Goal: Use online tool/utility: Utilize a website feature to perform a specific function

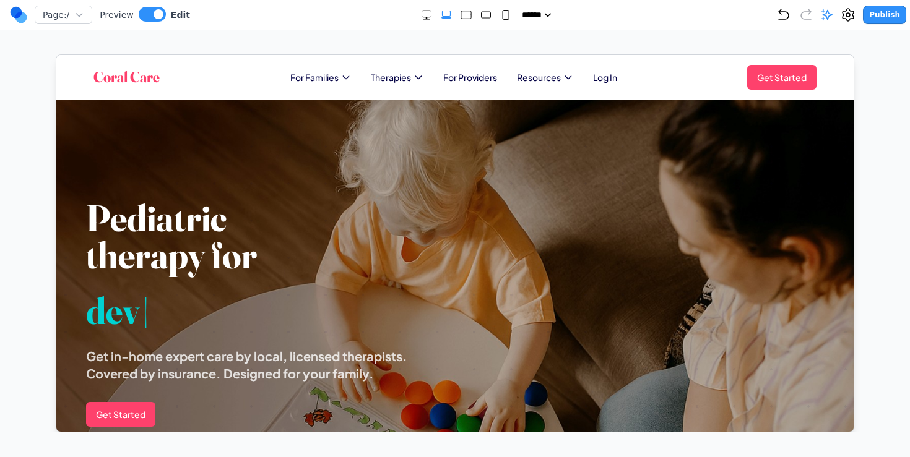
scroll to position [904, 0]
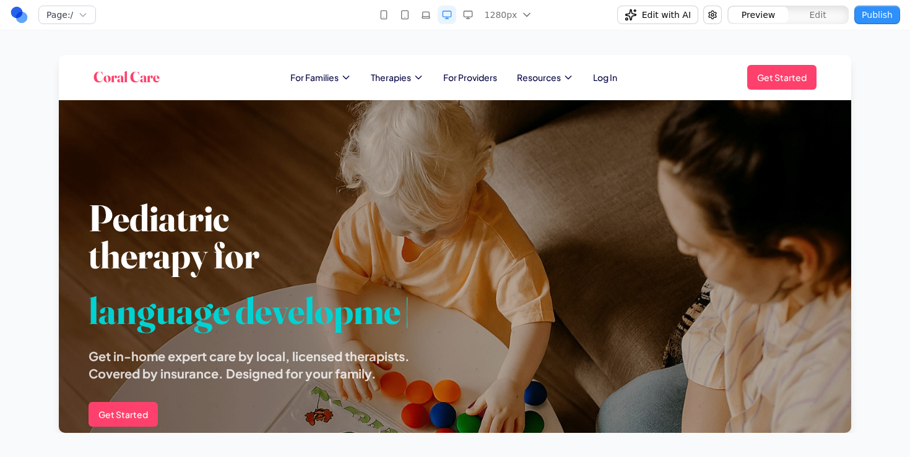
click at [20, 18] on link at bounding box center [19, 15] width 19 height 19
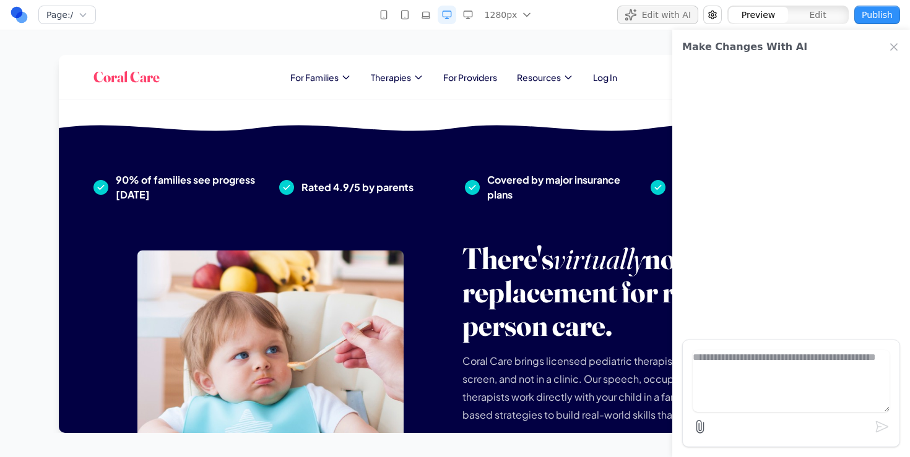
scroll to position [872, 0]
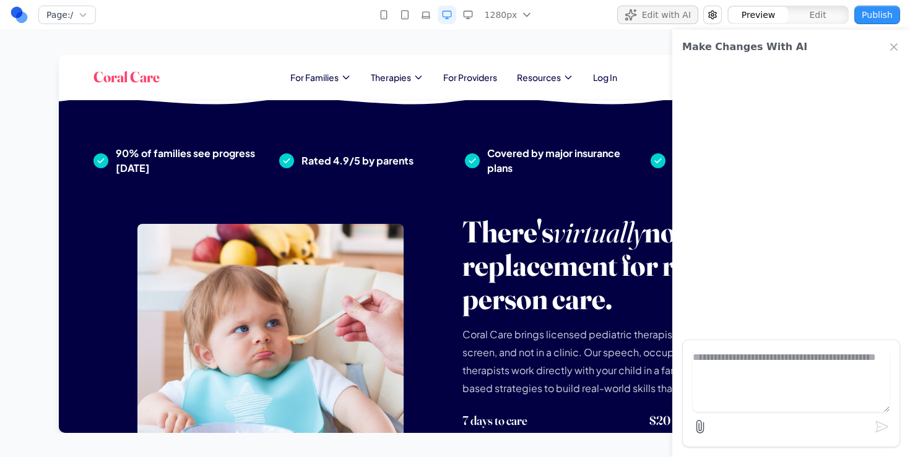
click at [791, 382] on textarea at bounding box center [790, 381] width 197 height 62
type textarea "*"
click at [400, 75] on span "Therapies" at bounding box center [391, 77] width 40 height 12
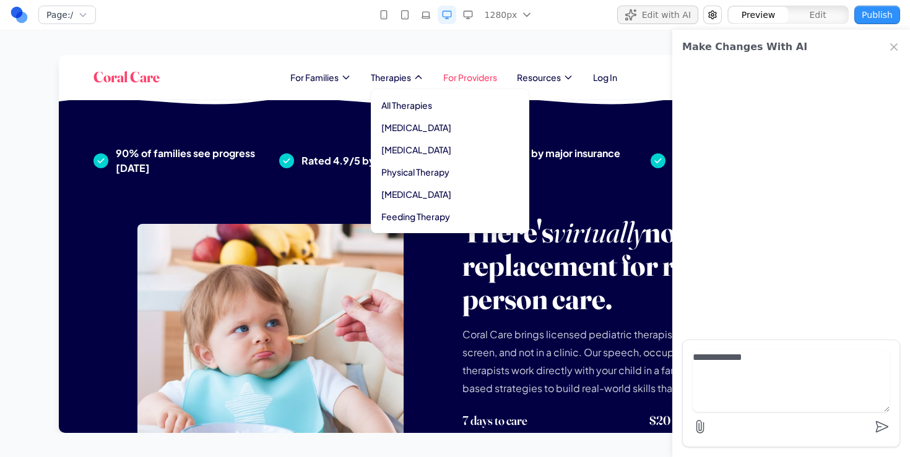
click at [478, 80] on link "For Providers" at bounding box center [470, 77] width 54 height 12
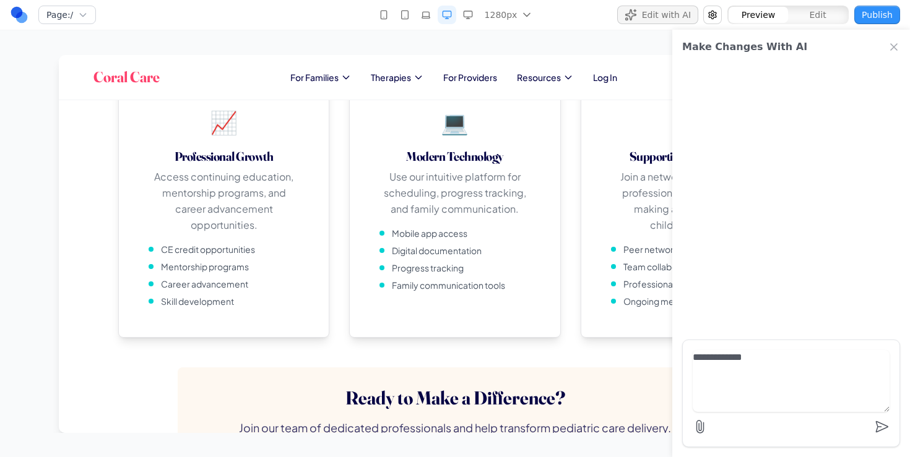
scroll to position [0, 0]
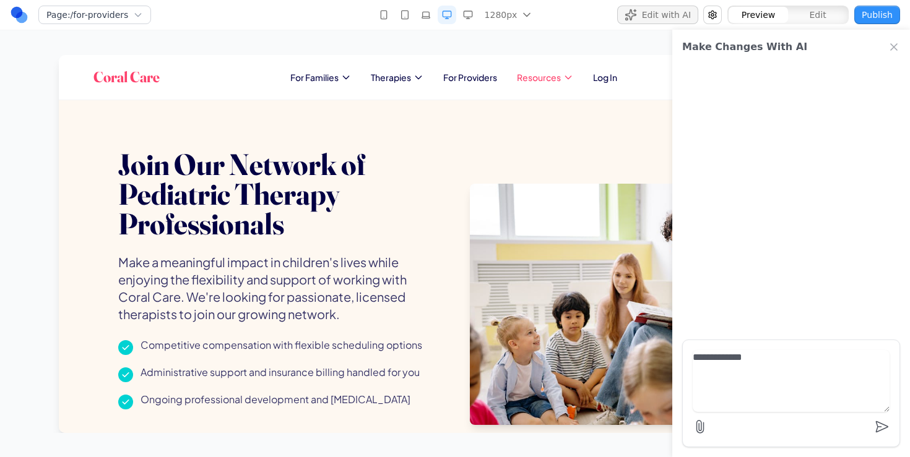
click at [539, 79] on span "Resources" at bounding box center [539, 77] width 44 height 12
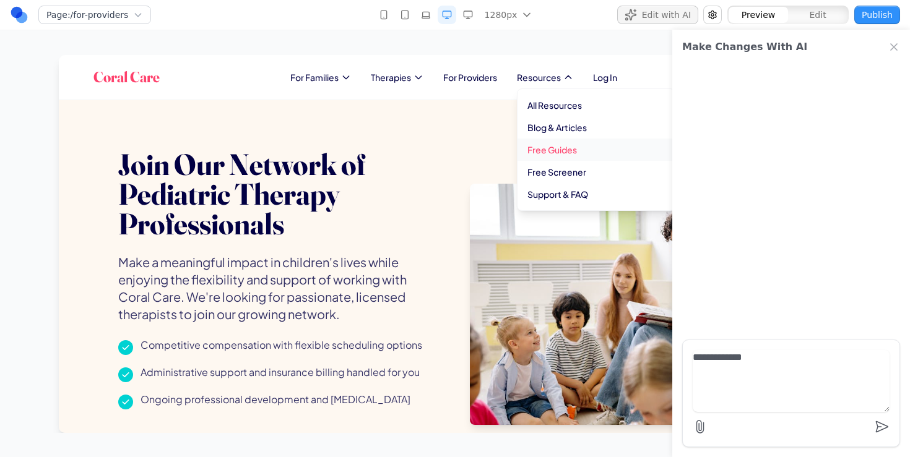
click at [558, 160] on link "Free Guides" at bounding box center [595, 150] width 157 height 22
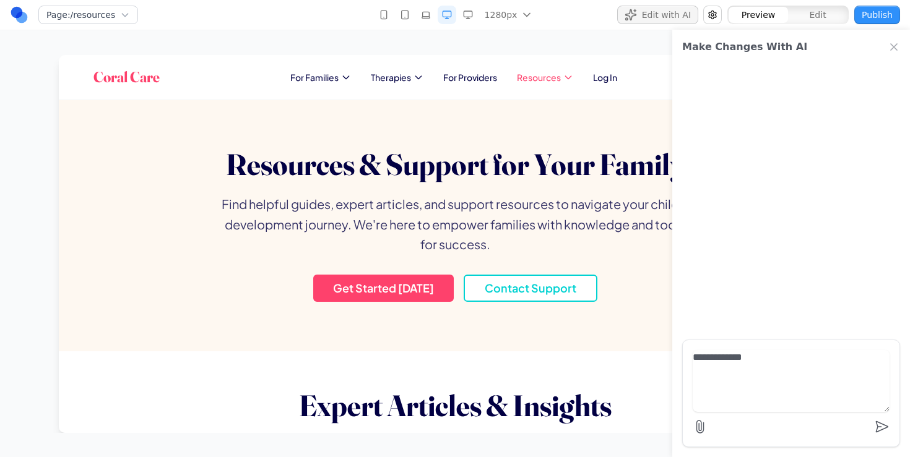
click at [542, 82] on span "Resources" at bounding box center [539, 77] width 44 height 12
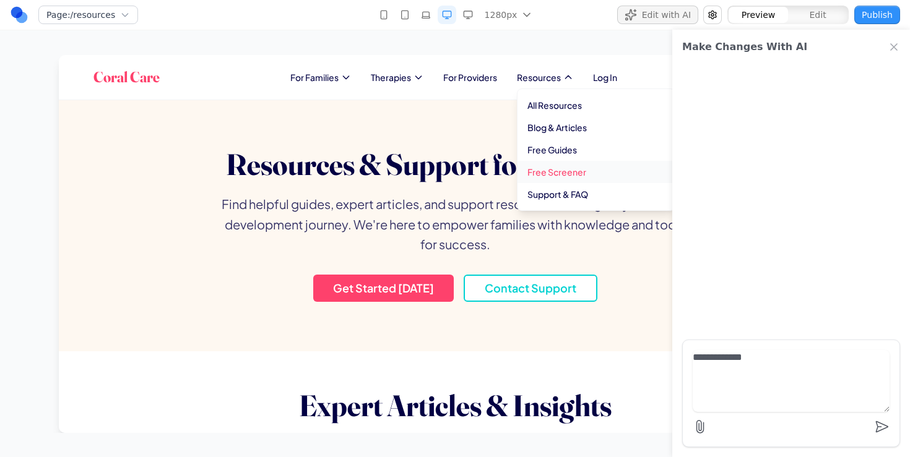
click at [544, 163] on link "Free Screener" at bounding box center [595, 172] width 157 height 22
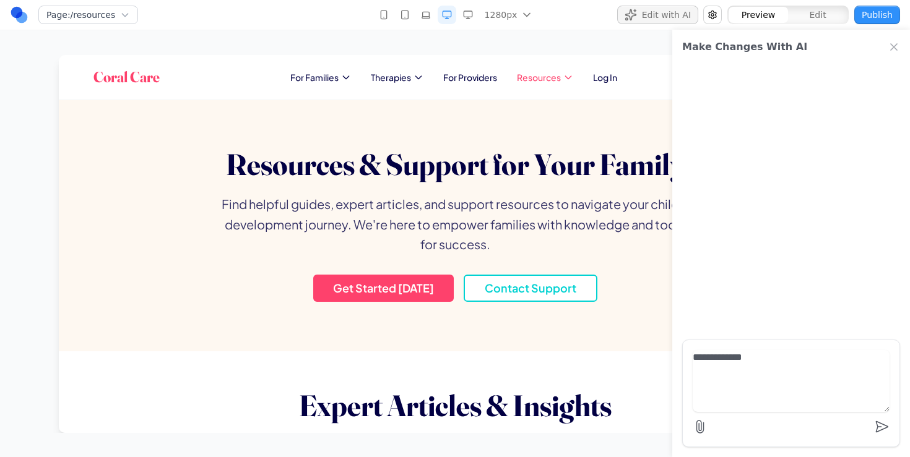
click at [546, 81] on span "Resources" at bounding box center [539, 77] width 44 height 12
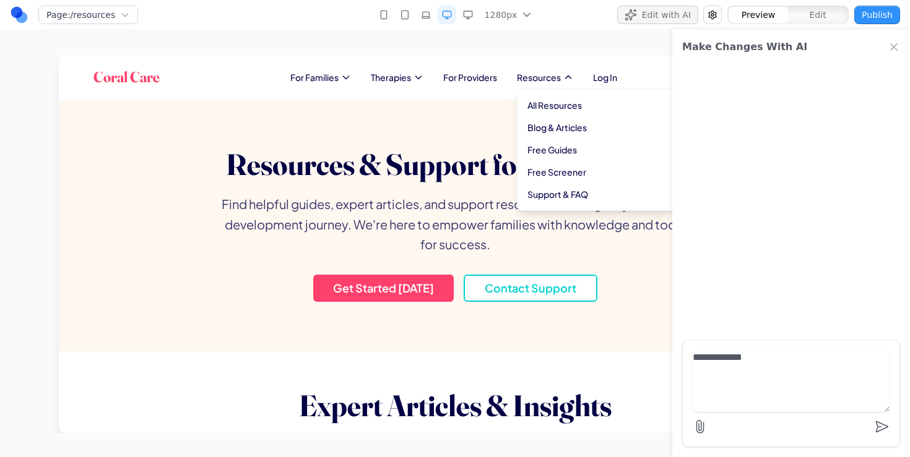
click at [561, 205] on div "All Resources Blog & Articles Free Guides Free Screener Support & FAQ" at bounding box center [596, 149] width 158 height 123
click at [561, 197] on link "Support & FAQ" at bounding box center [595, 194] width 157 height 22
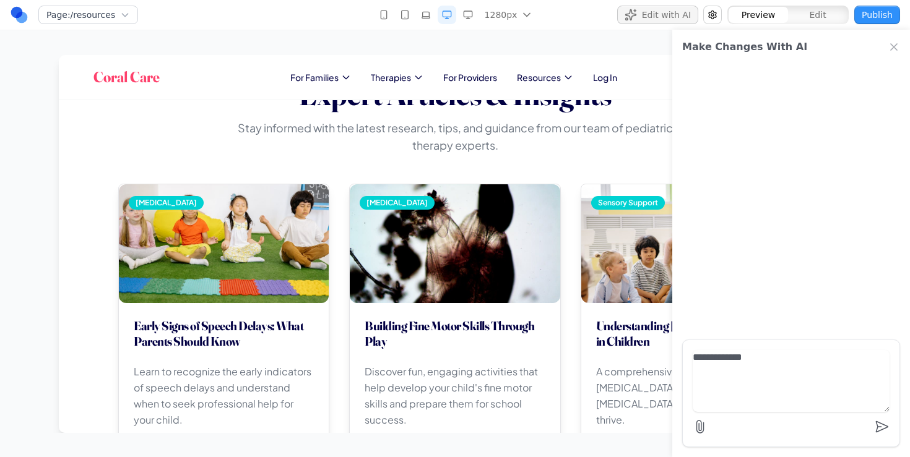
scroll to position [30, 0]
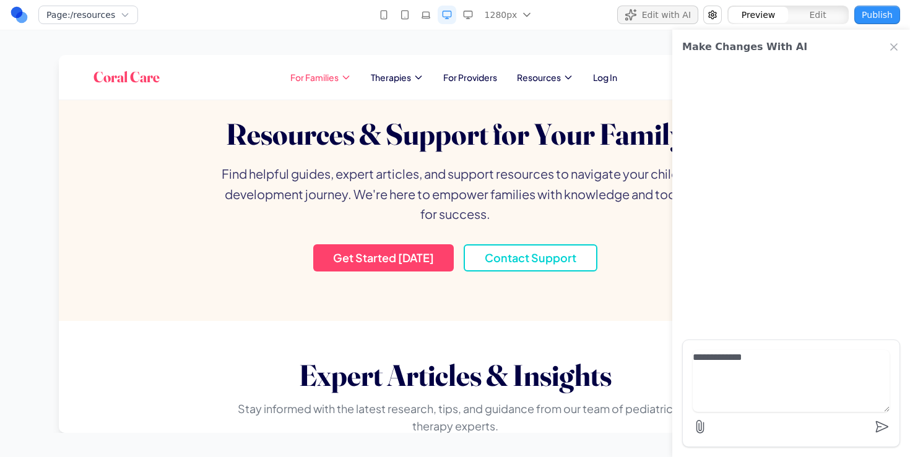
click at [304, 72] on span "For Families" at bounding box center [314, 77] width 48 height 12
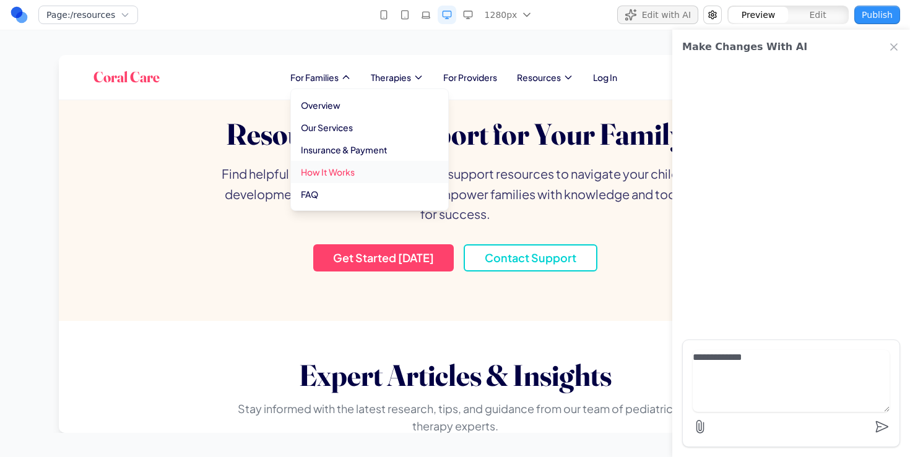
click at [326, 163] on link "How It Works" at bounding box center [369, 172] width 157 height 22
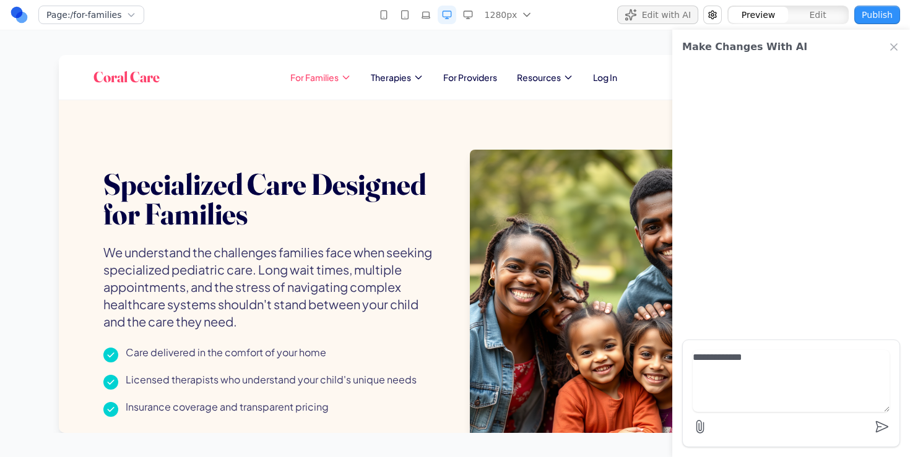
click at [312, 79] on span "For Families" at bounding box center [314, 77] width 48 height 12
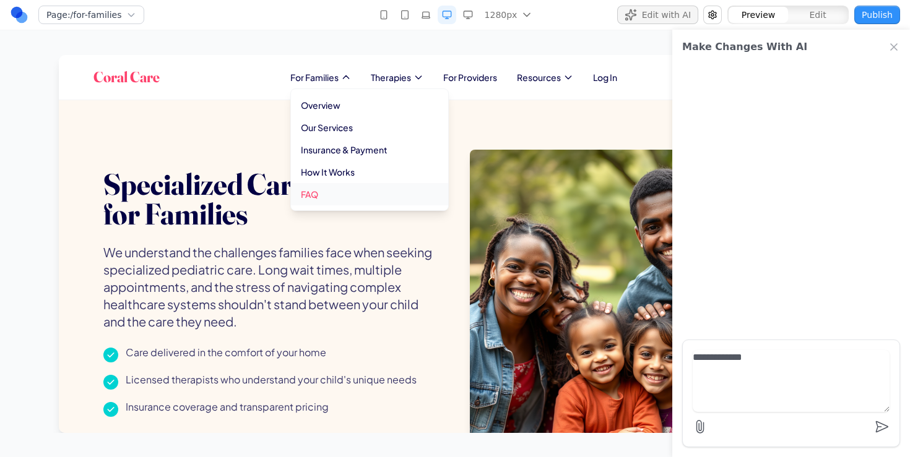
click at [316, 189] on link "FAQ" at bounding box center [369, 194] width 157 height 22
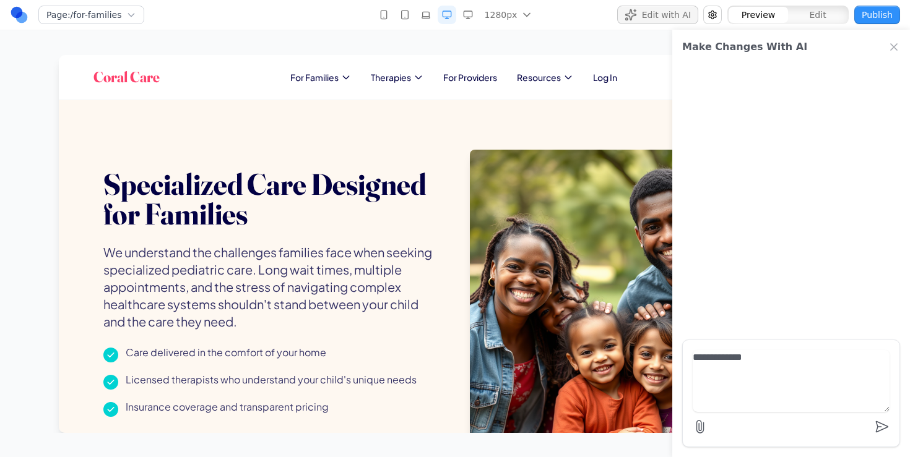
click at [374, 76] on nav "For Families Therapies For Providers Resources Log In" at bounding box center [453, 77] width 327 height 12
click at [380, 76] on span "Therapies" at bounding box center [391, 77] width 40 height 12
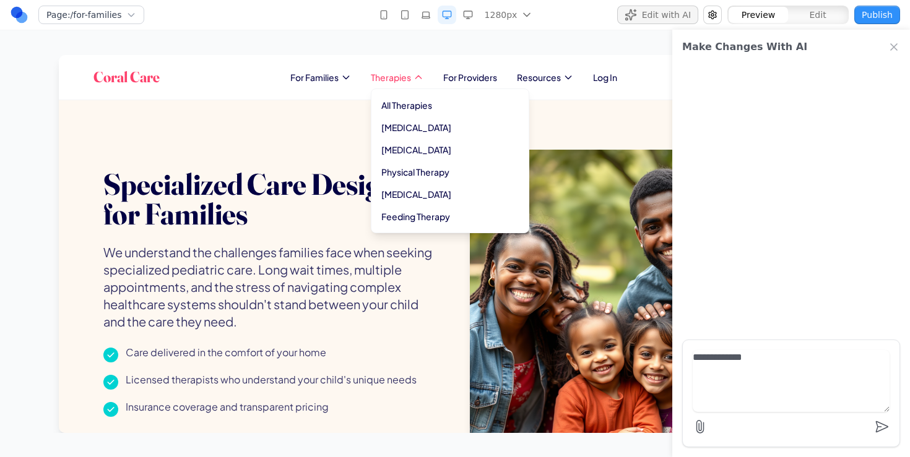
click at [395, 74] on span "Therapies" at bounding box center [391, 77] width 40 height 12
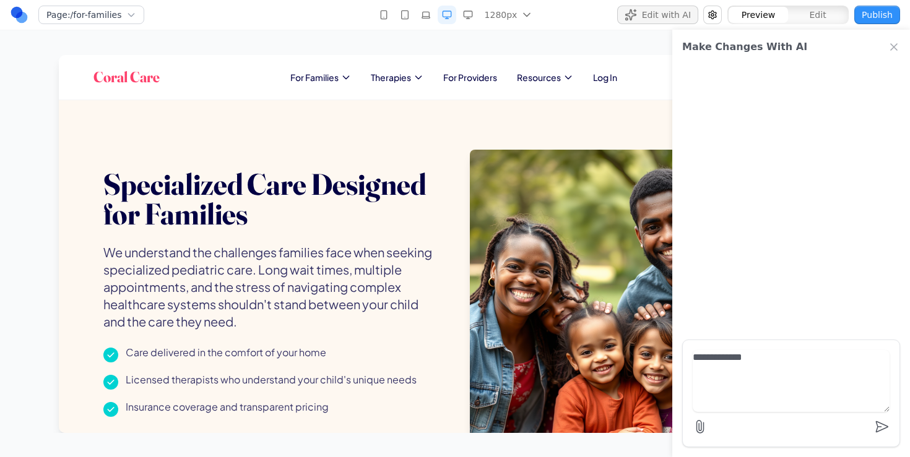
click at [731, 390] on textarea "**********" at bounding box center [790, 381] width 197 height 62
type textarea "**********"
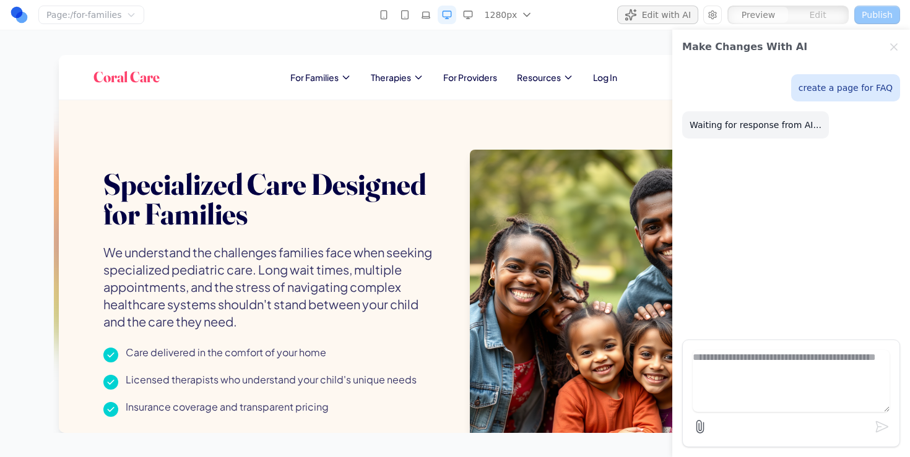
click at [782, 15] on div "Preview" at bounding box center [757, 15] width 59 height 16
click at [554, 112] on section "Specialized Care Designed for Families We understand the challenges families fa…" at bounding box center [455, 318] width 792 height 436
click at [795, 25] on nav "Page: /for-families 1280px 480px 768px 1024px 1280px 1536px Edit with AI Previe…" at bounding box center [455, 15] width 910 height 30
click at [797, 19] on div "Edit" at bounding box center [817, 15] width 59 height 16
click at [772, 18] on div "Preview" at bounding box center [757, 15] width 59 height 16
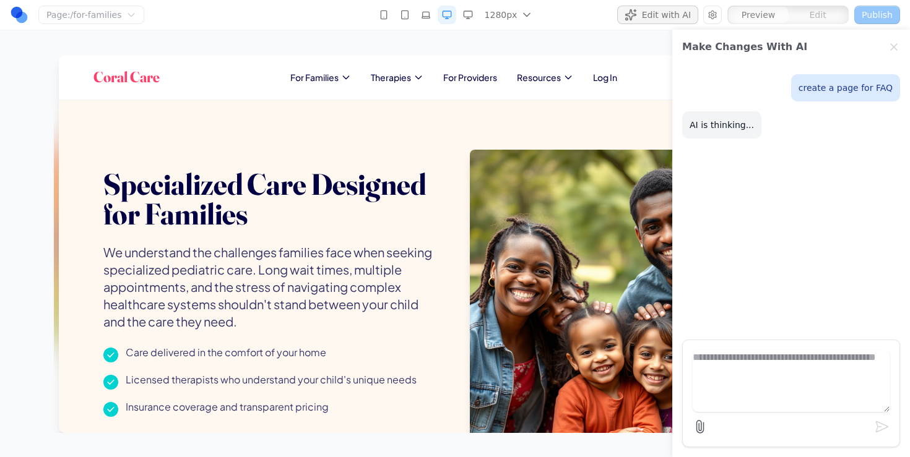
click at [542, 32] on div "Page: /for-families 1280px 480px 768px 1024px 1280px 1536px Edit with AI Previe…" at bounding box center [455, 216] width 910 height 433
click at [471, 121] on section "Specialized Care Designed for Families We understand the challenges families fa…" at bounding box center [455, 318] width 792 height 436
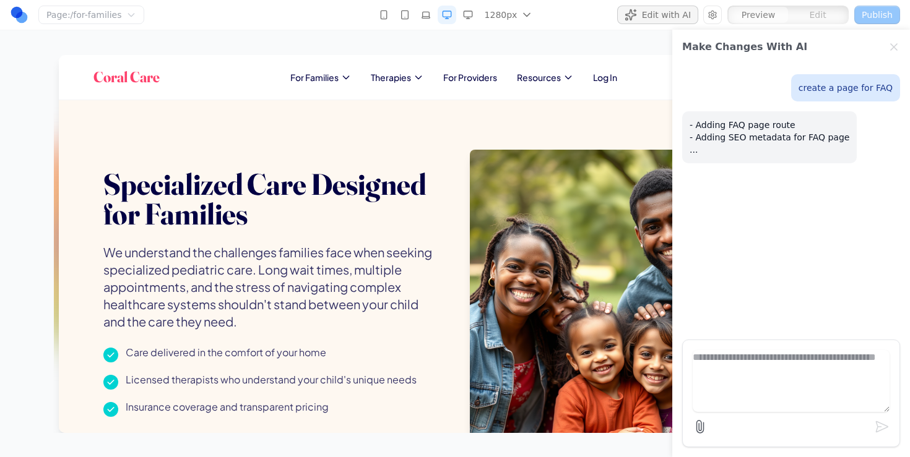
click at [659, 19] on span "Edit with AI" at bounding box center [666, 15] width 49 height 12
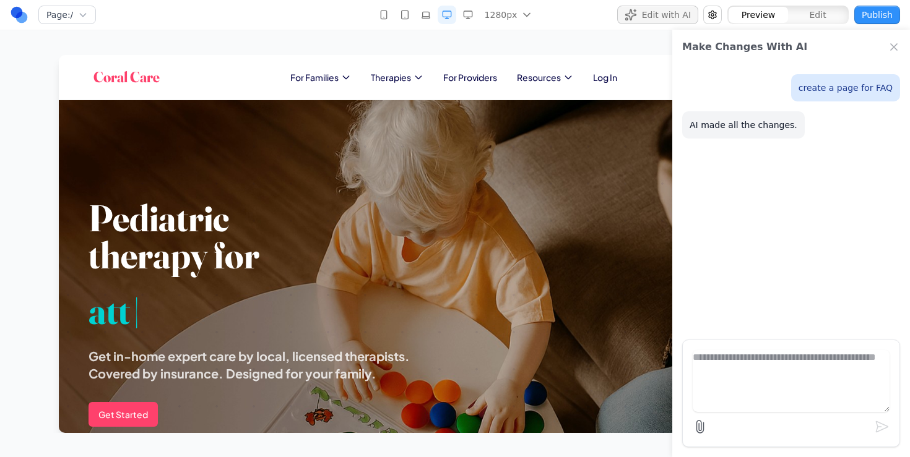
click at [895, 51] on icon "Close Chat" at bounding box center [893, 47] width 12 height 12
type textarea "******"
